Goal: Task Accomplishment & Management: Manage account settings

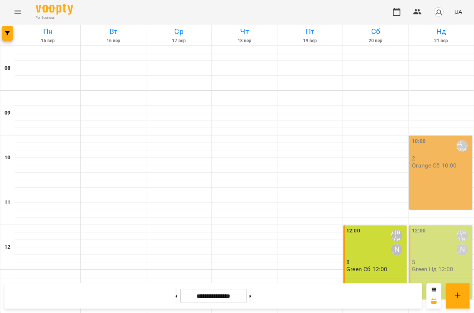
scroll to position [135, 0]
click at [358, 225] on div "12:00 Дар'я [PERSON_NAME] 8 Green Сб 12:00" at bounding box center [375, 262] width 63 height 74
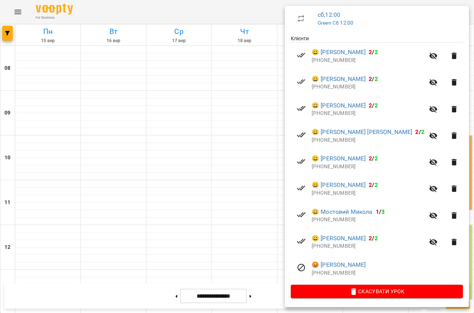
scroll to position [197, 0]
click at [353, 214] on link "😀 [PERSON_NAME]" at bounding box center [342, 211] width 61 height 9
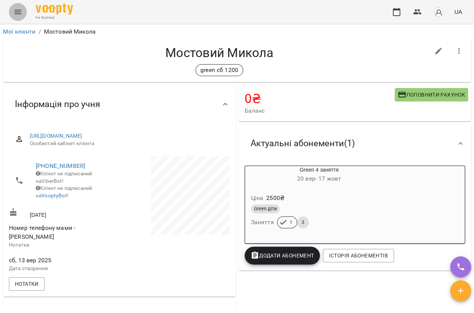
click at [22, 13] on button "Menu" at bounding box center [18, 12] width 18 height 18
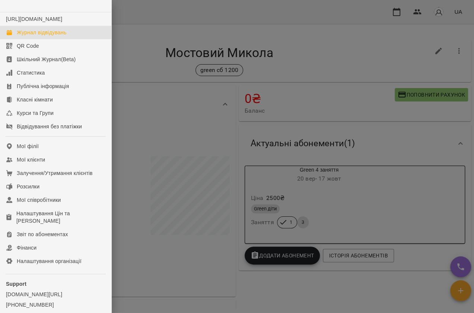
click at [52, 36] on div "Журнал відвідувань" at bounding box center [42, 32] width 50 height 7
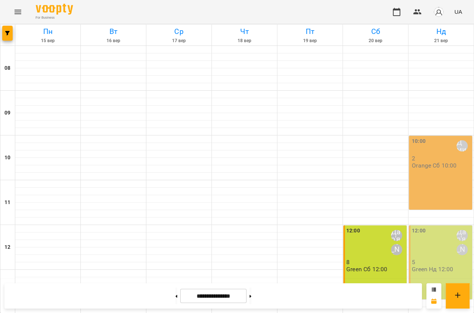
scroll to position [135, 0]
click at [368, 217] on div at bounding box center [375, 220] width 65 height 7
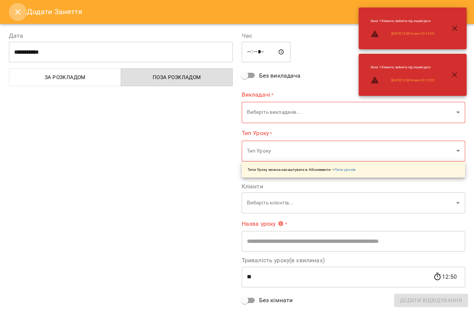
click at [14, 16] on button "Close" at bounding box center [18, 12] width 18 height 18
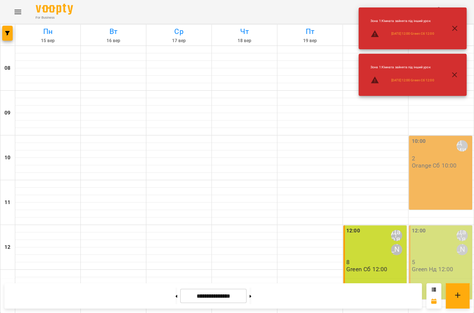
click at [364, 266] on p "Green Сб 12:00" at bounding box center [367, 269] width 41 height 6
